Goal: Information Seeking & Learning: Find specific fact

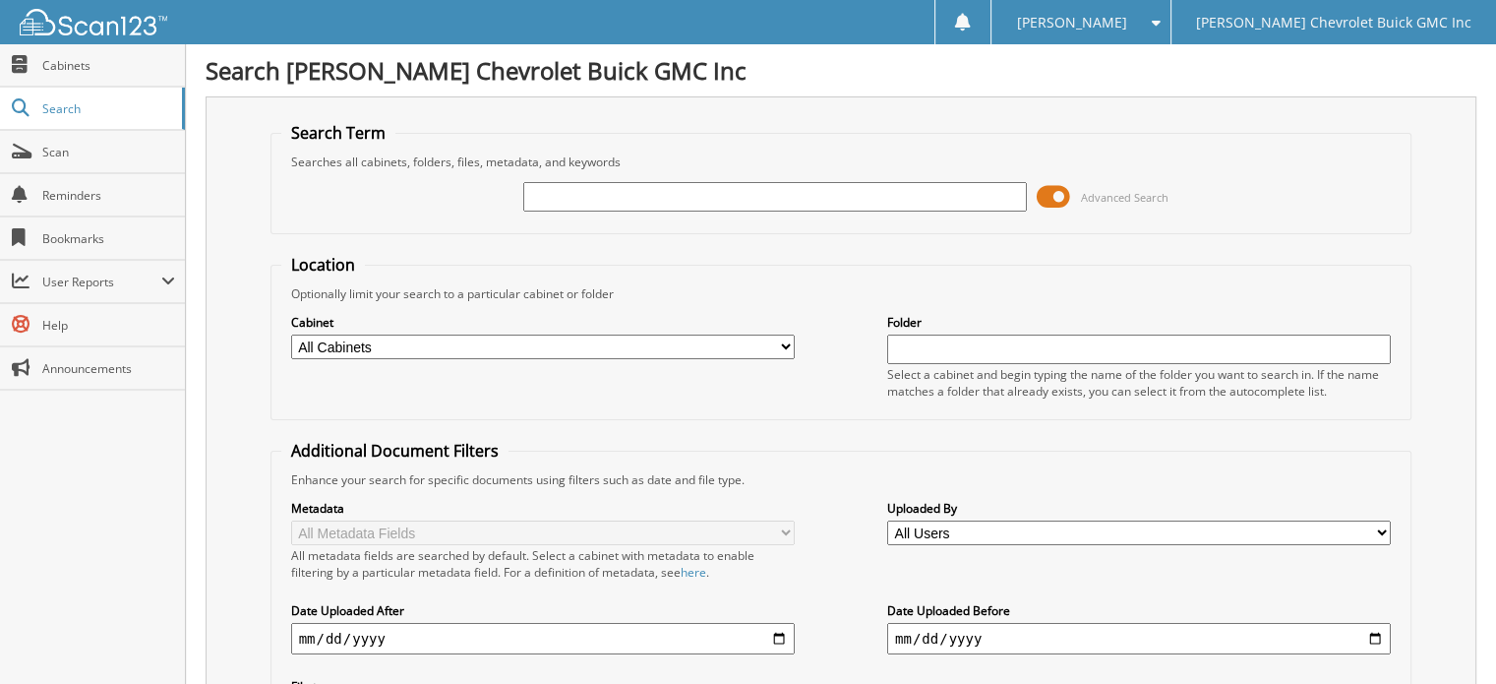
click at [613, 202] on input "text" at bounding box center [775, 197] width 504 height 30
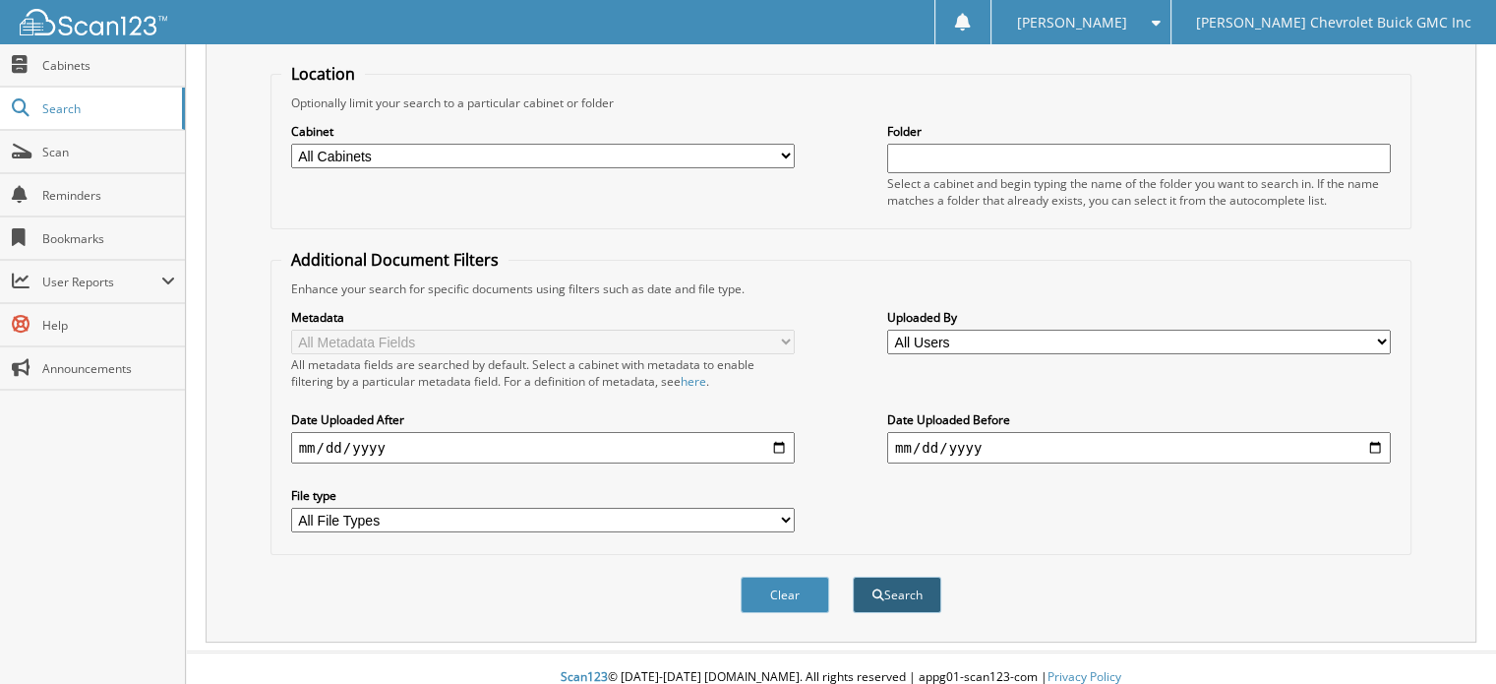
type input "130383"
click at [917, 579] on button "Search" at bounding box center [897, 594] width 89 height 36
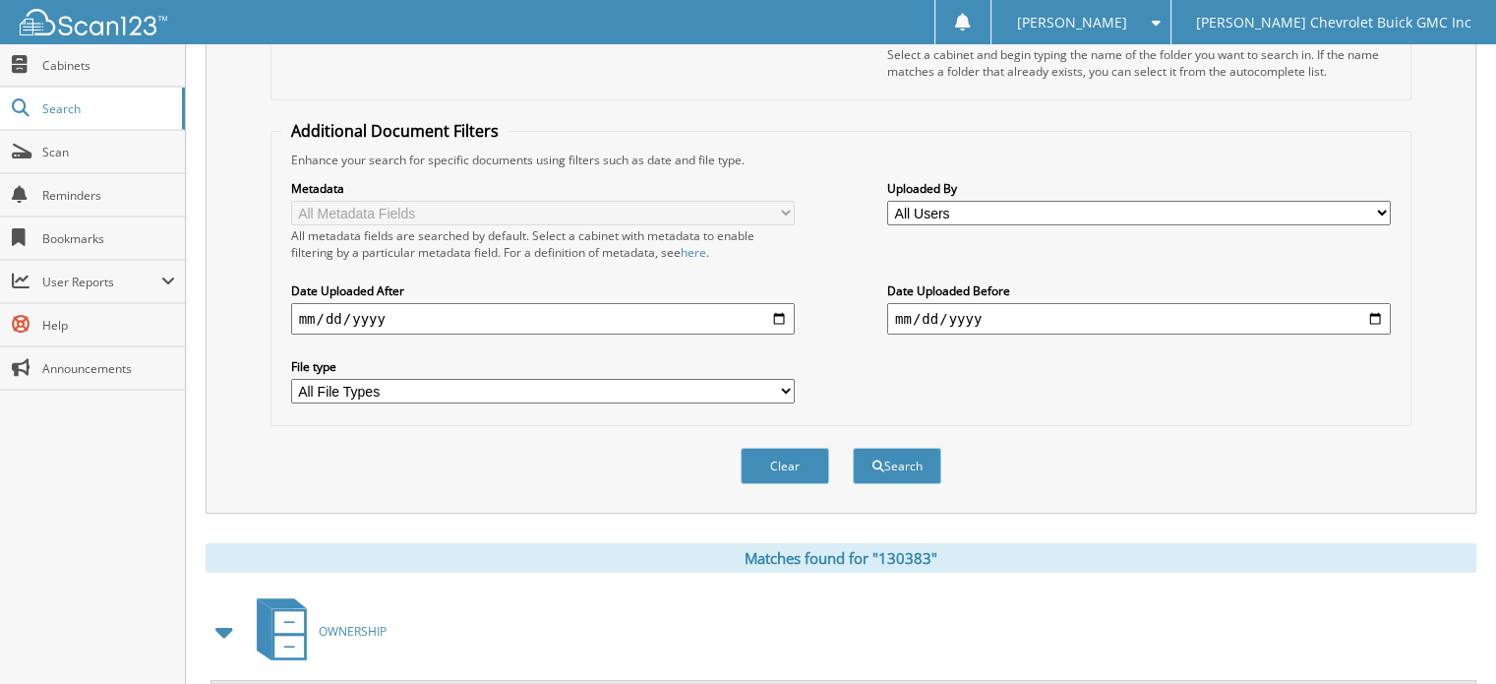
scroll to position [78, 0]
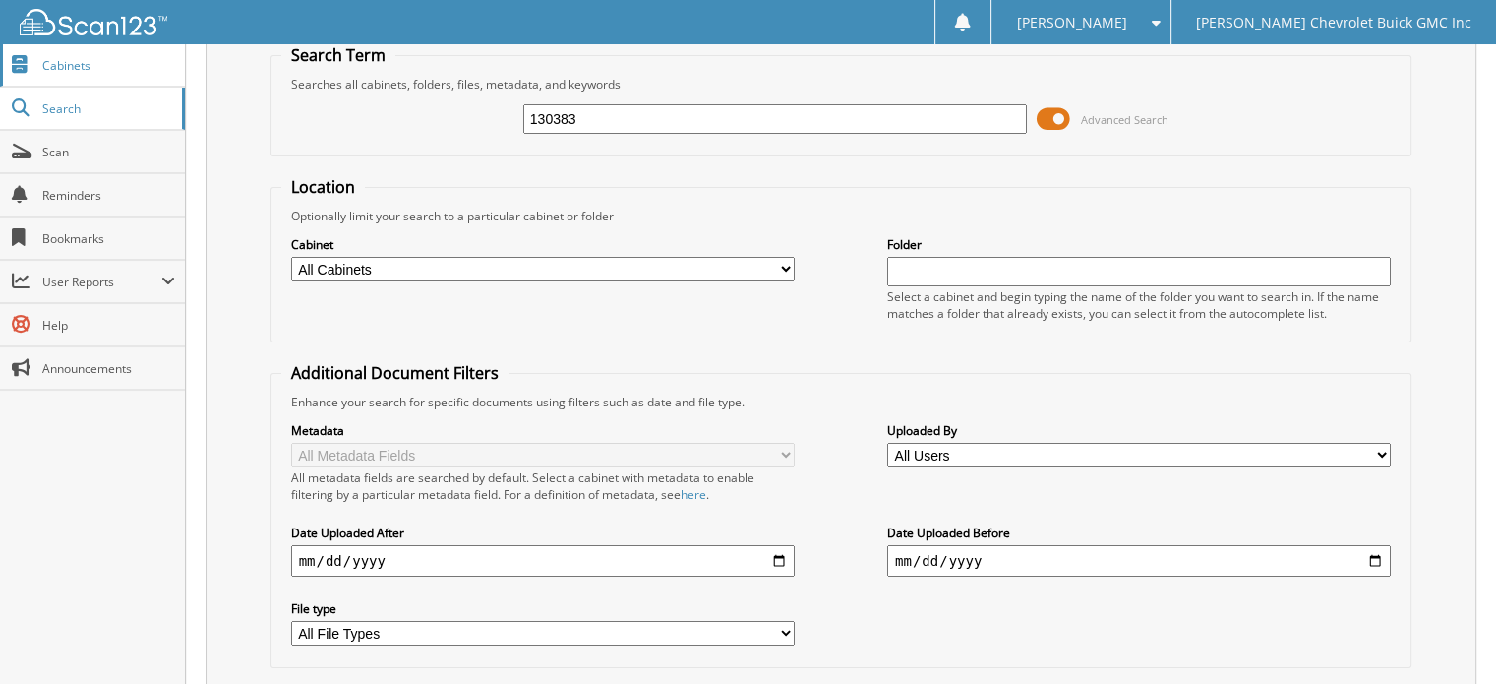
drag, startPoint x: 628, startPoint y: 113, endPoint x: 159, endPoint y: 66, distance: 470.6
click at [159, 66] on body "[PERSON_NAME] Settings Logout [PERSON_NAME] Chevrolet Buick GMC Inc Close Cabin…" at bounding box center [748, 559] width 1496 height 1274
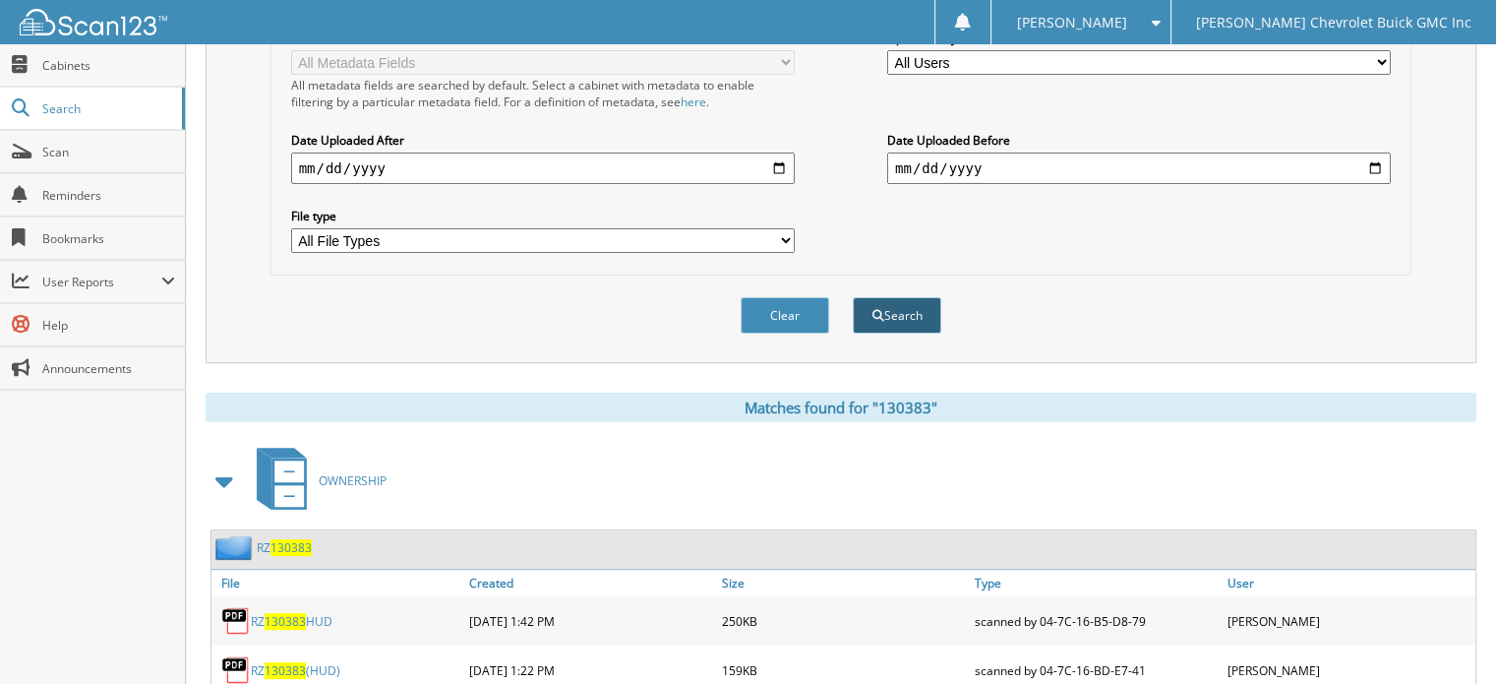
scroll to position [471, 0]
type input "f163067"
click at [909, 298] on button "Search" at bounding box center [897, 314] width 89 height 36
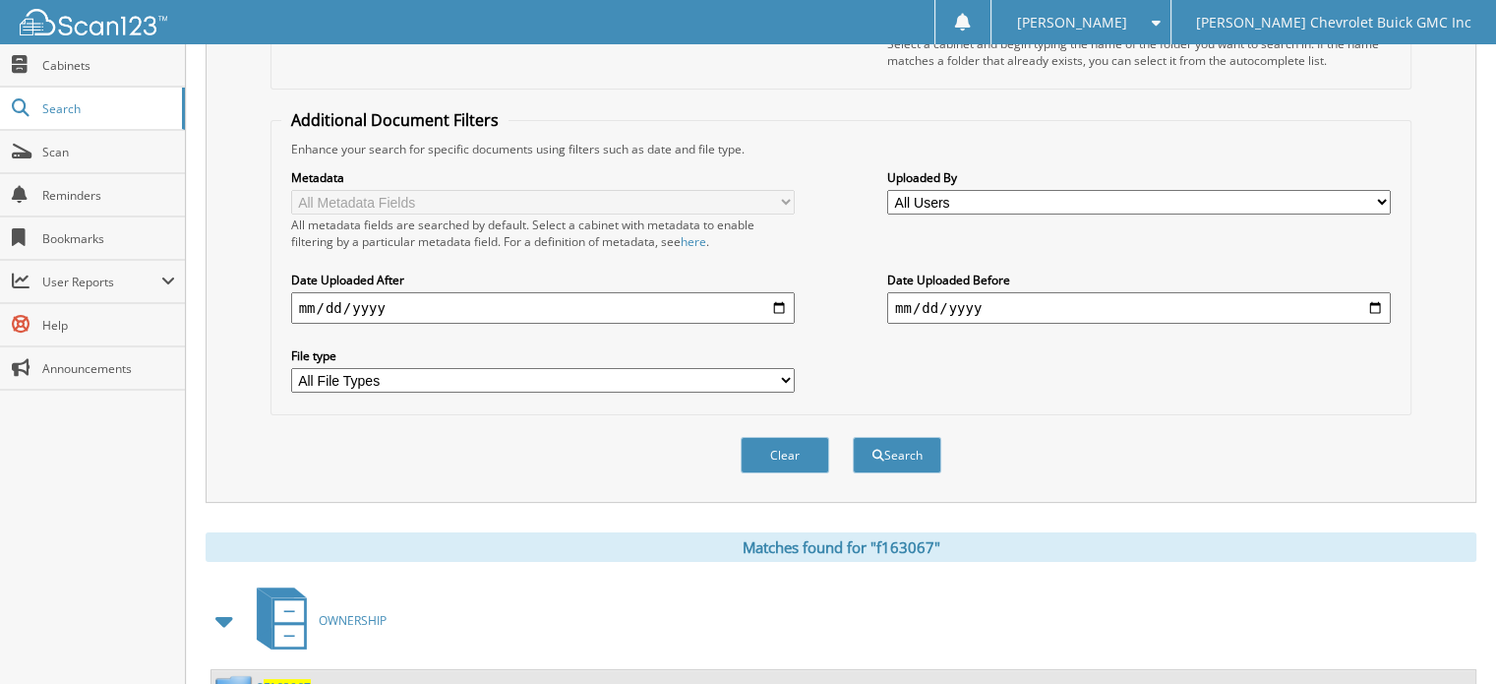
scroll to position [78, 0]
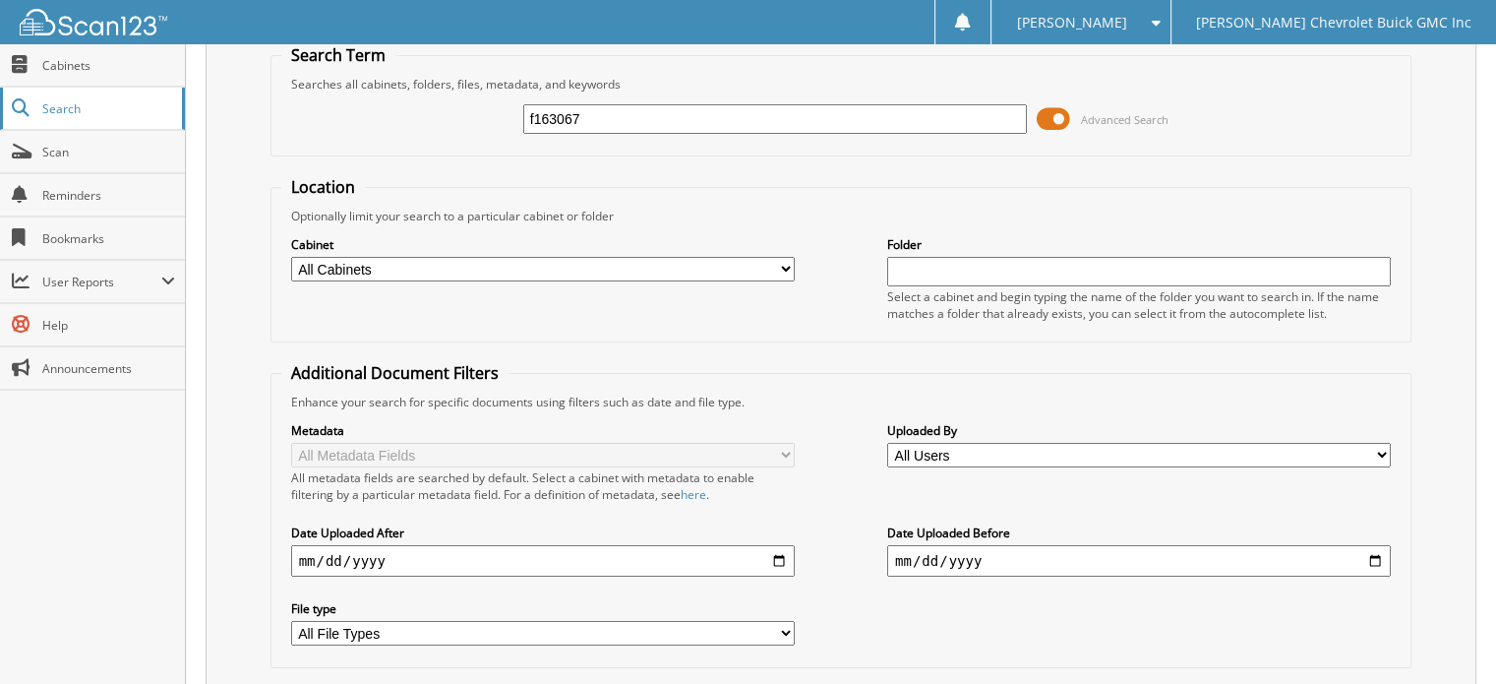
drag, startPoint x: 635, startPoint y: 119, endPoint x: 79, endPoint y: 106, distance: 556.9
click at [79, 106] on body "Donna S. Settings Logout Larry Hudson Chevrolet Buick GMC Inc Close Cabinets Se…" at bounding box center [748, 559] width 1496 height 1274
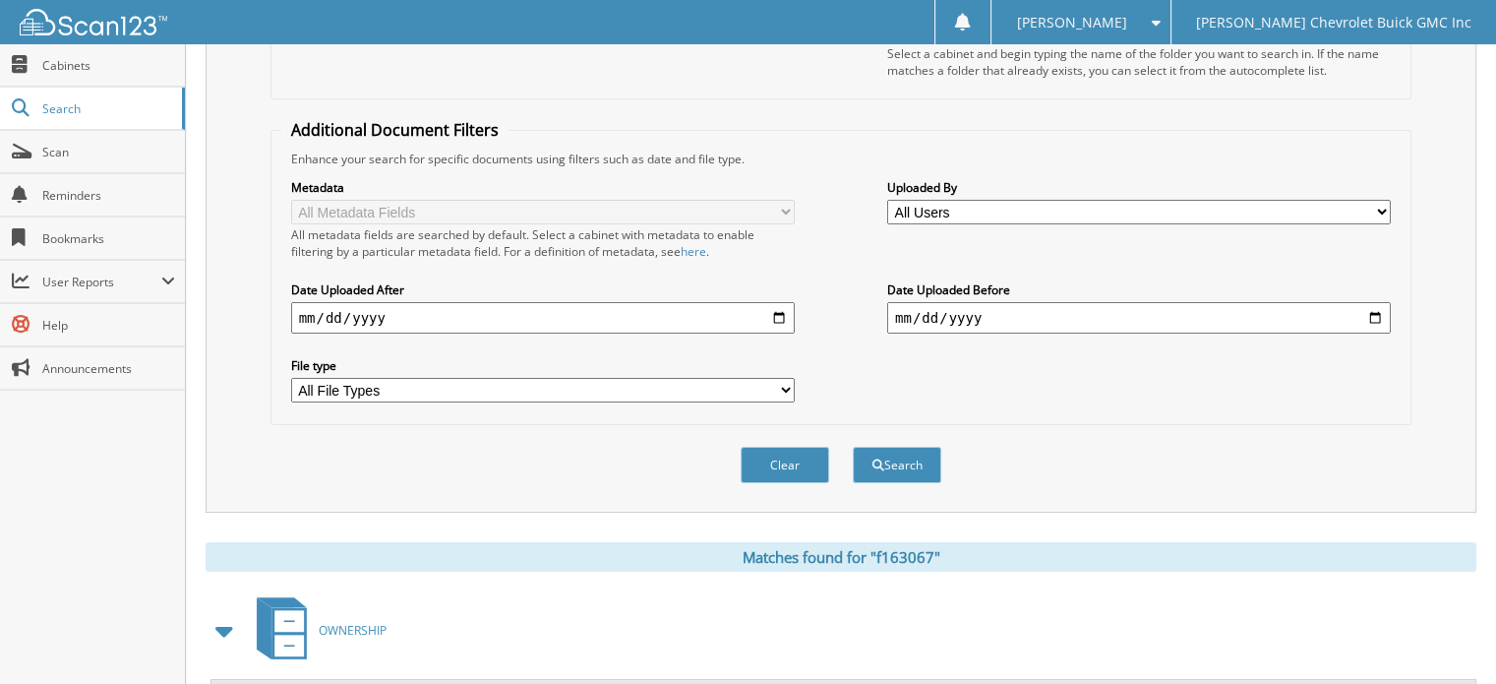
scroll to position [373, 0]
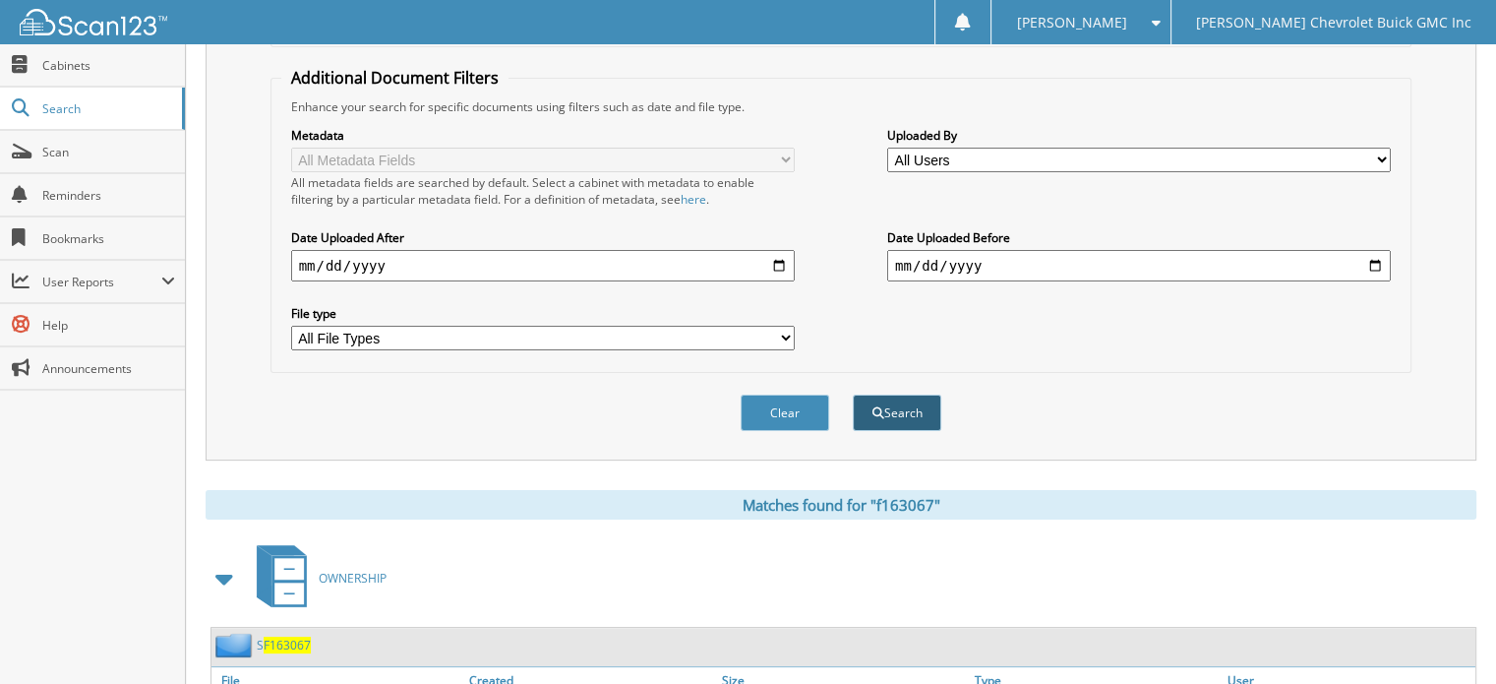
type input "la40048"
click at [905, 397] on button "Search" at bounding box center [897, 412] width 89 height 36
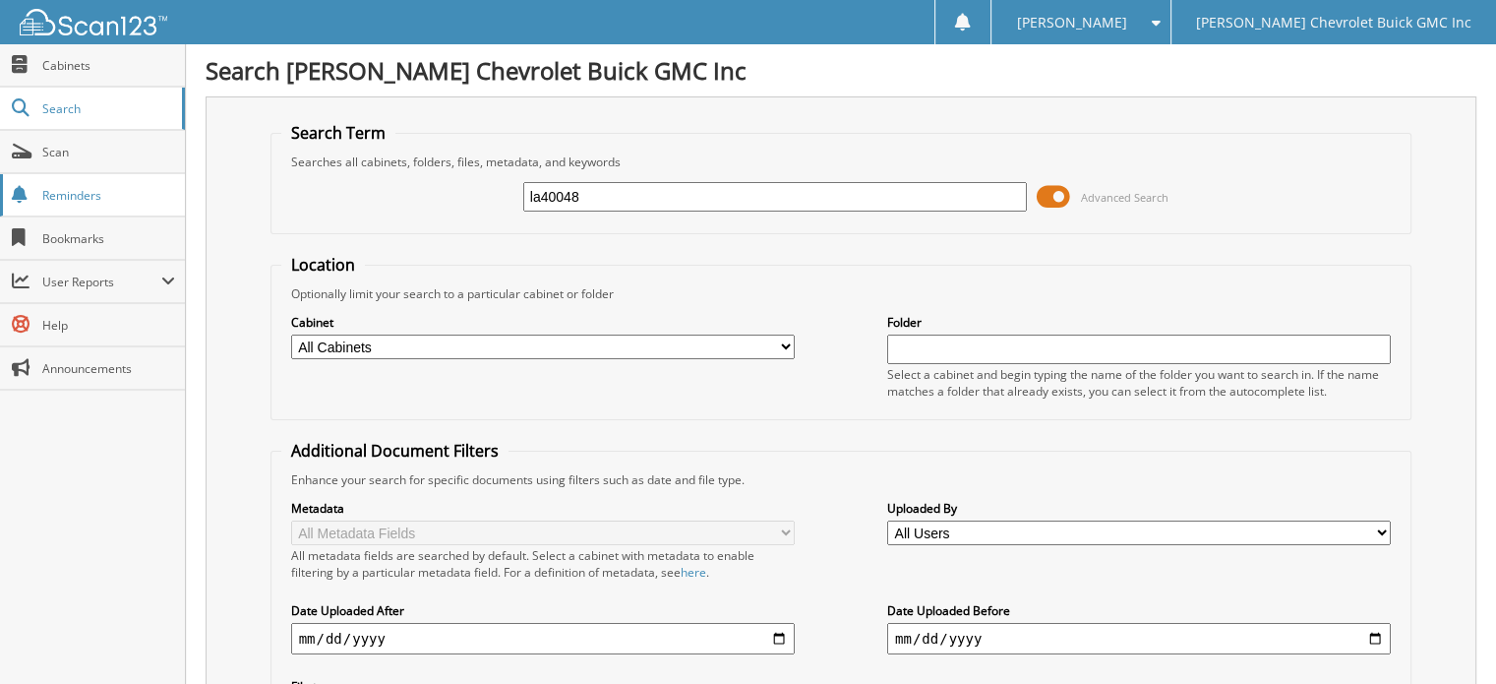
drag, startPoint x: 629, startPoint y: 194, endPoint x: 67, endPoint y: 179, distance: 562.8
click at [67, 179] on body "Donna S. Settings Logout Larry Hudson Chevrolet Buick GMC Inc Close Cabinets Se…" at bounding box center [748, 637] width 1496 height 1274
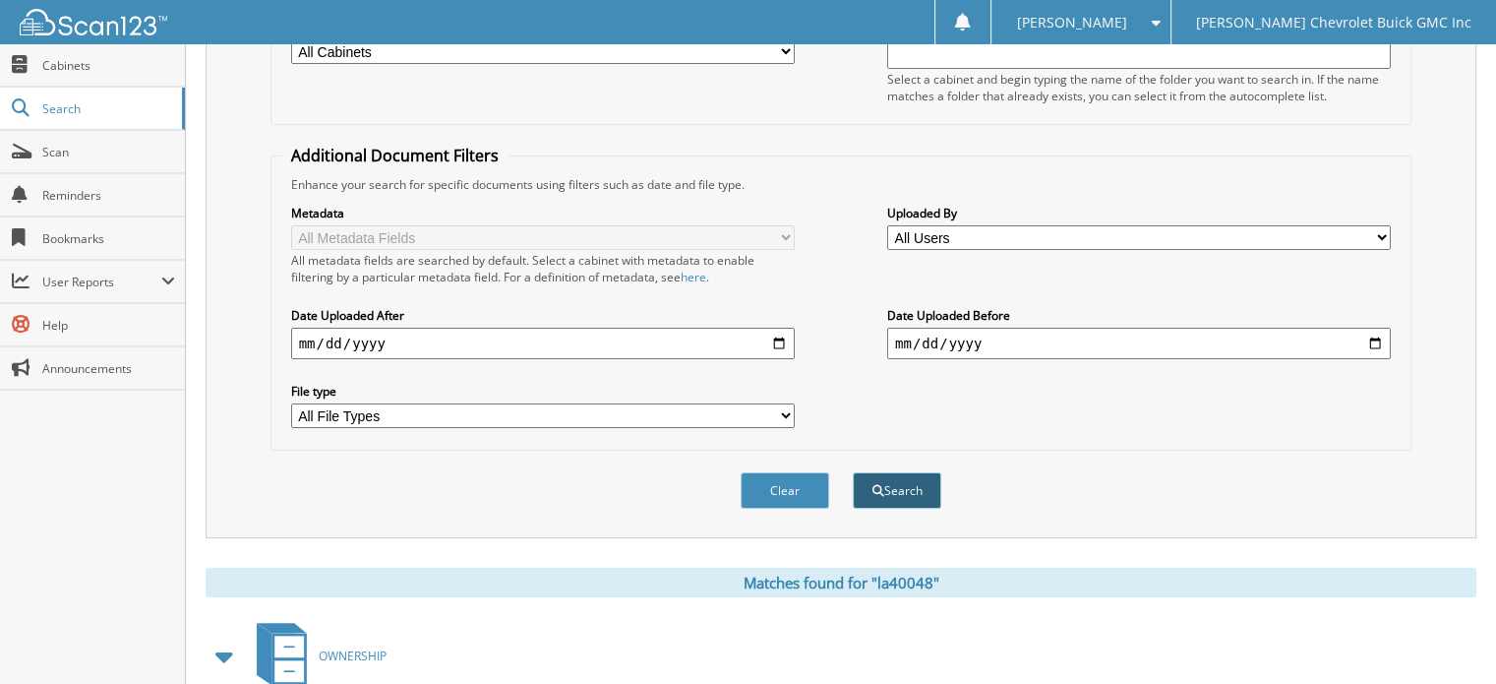
type input "113622"
click at [909, 480] on button "Search" at bounding box center [897, 490] width 89 height 36
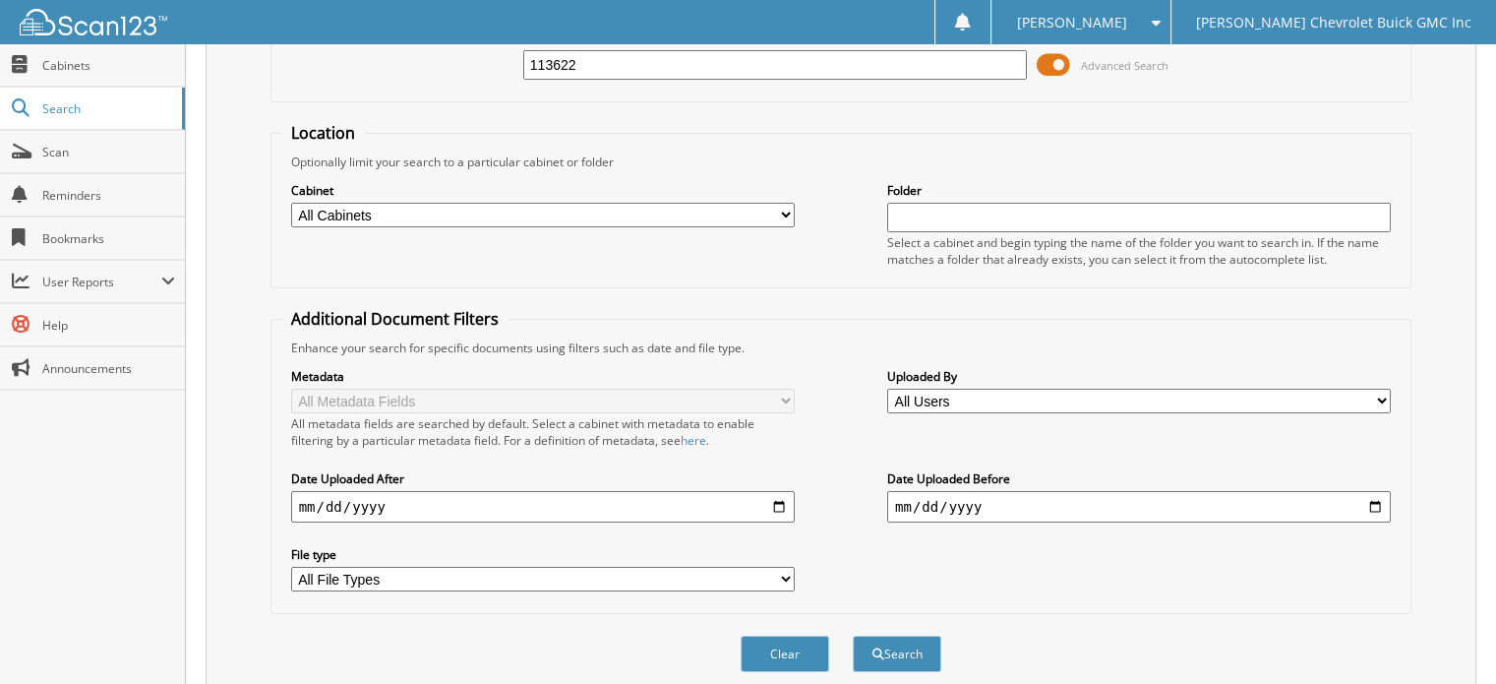
scroll to position [78, 0]
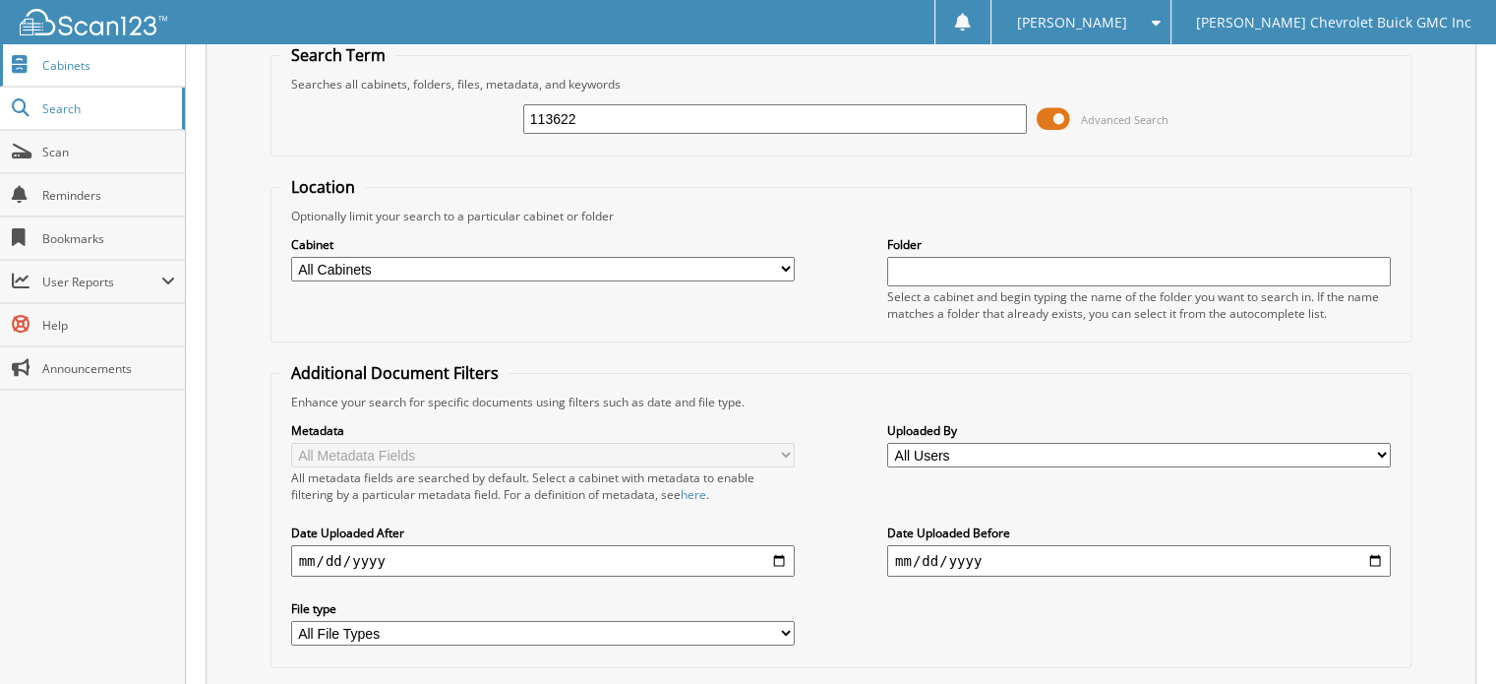
drag, startPoint x: 665, startPoint y: 121, endPoint x: 85, endPoint y: 54, distance: 584.2
click at [86, 54] on body "[PERSON_NAME] Settings Logout [PERSON_NAME] Chevrolet Buick GMC Inc Close Cabin…" at bounding box center [748, 559] width 1496 height 1274
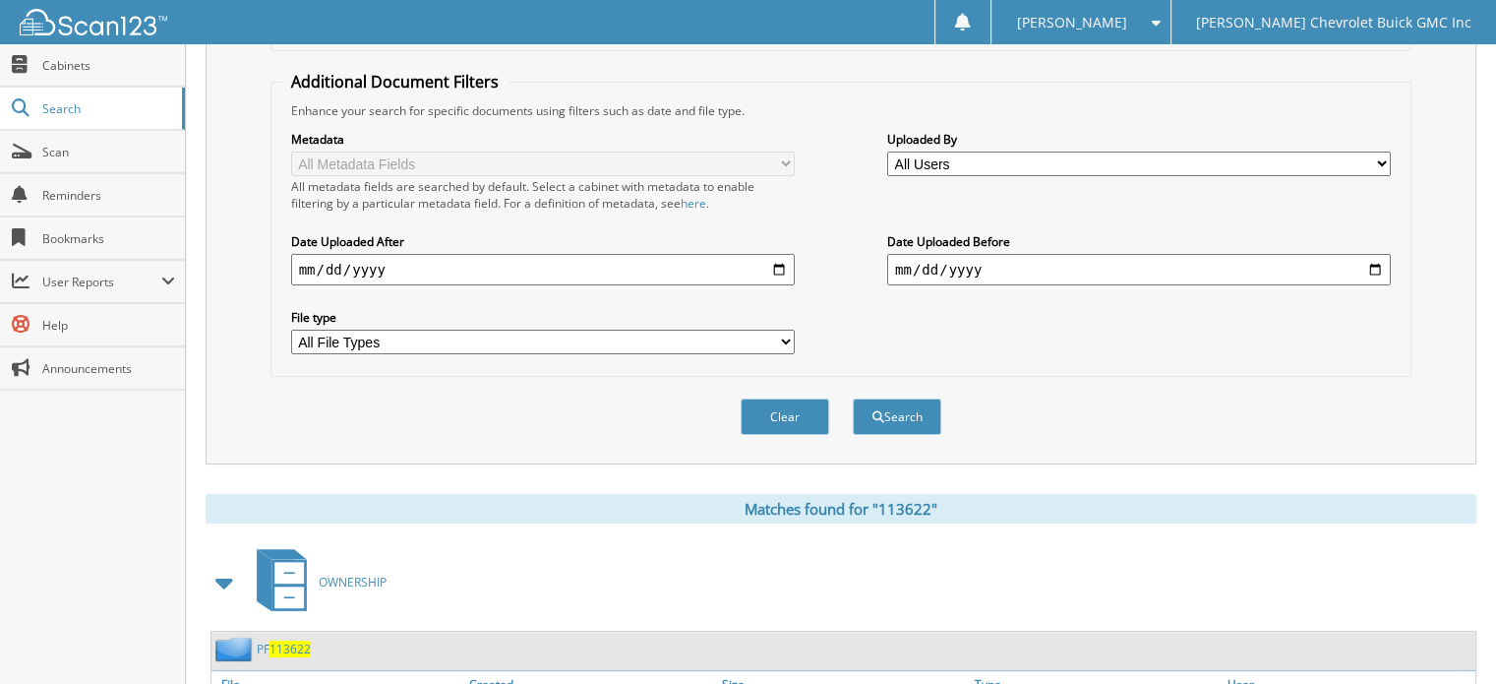
scroll to position [373, 0]
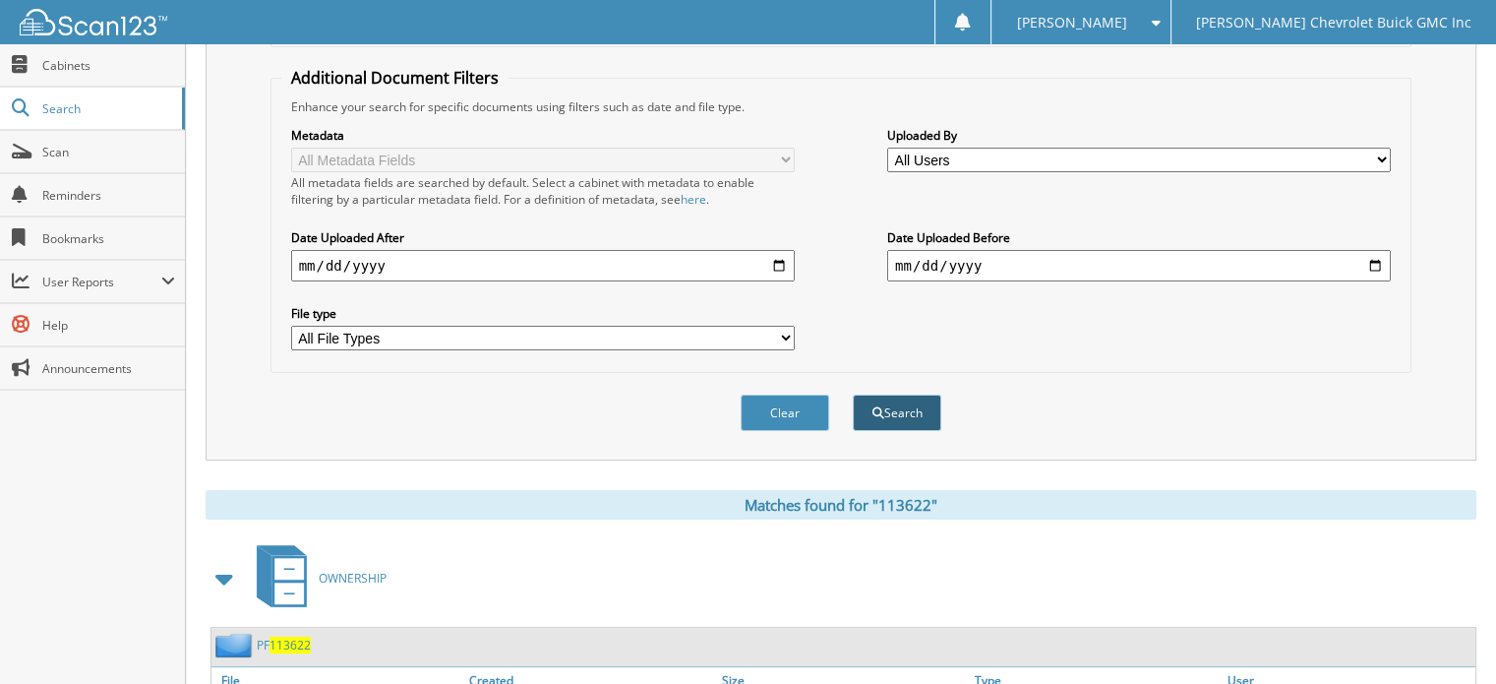
type input "226536"
click at [908, 394] on button "Search" at bounding box center [897, 412] width 89 height 36
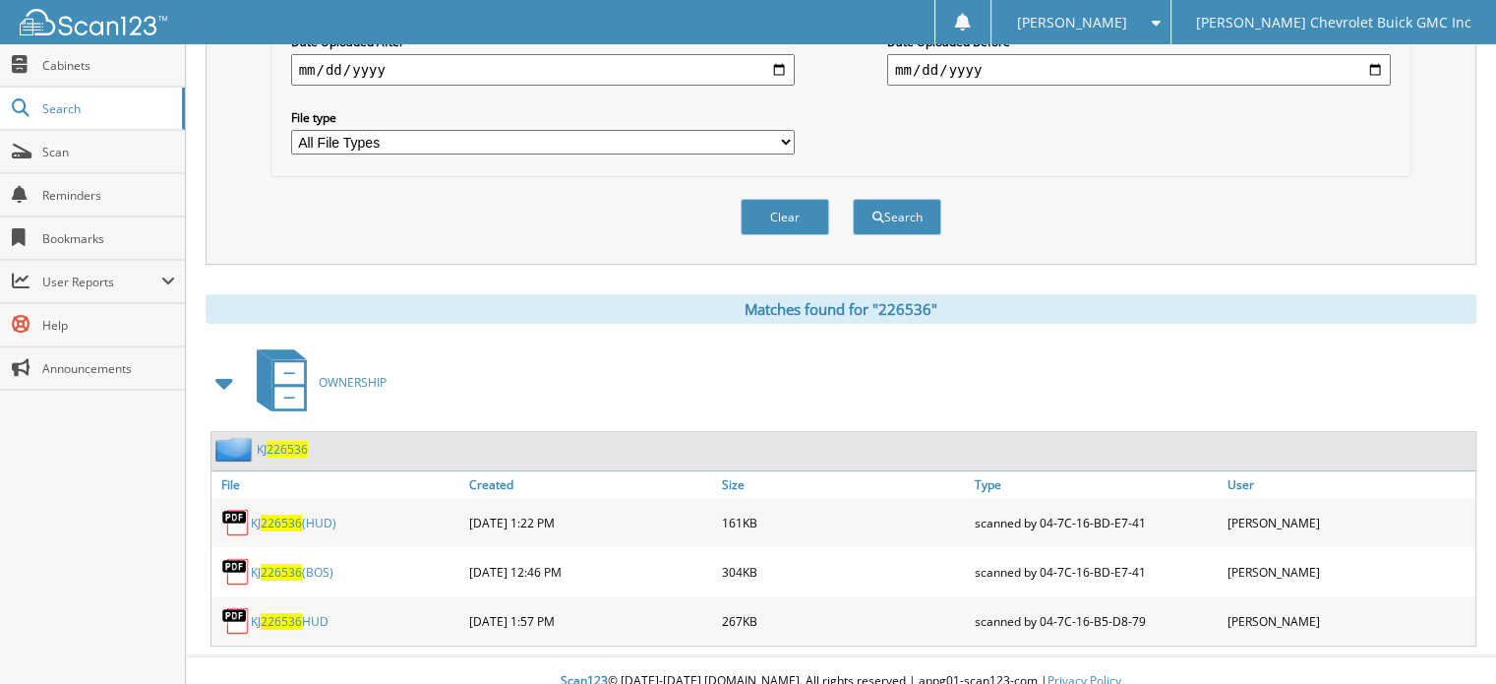
scroll to position [569, 0]
